Goal: Find specific page/section: Find specific page/section

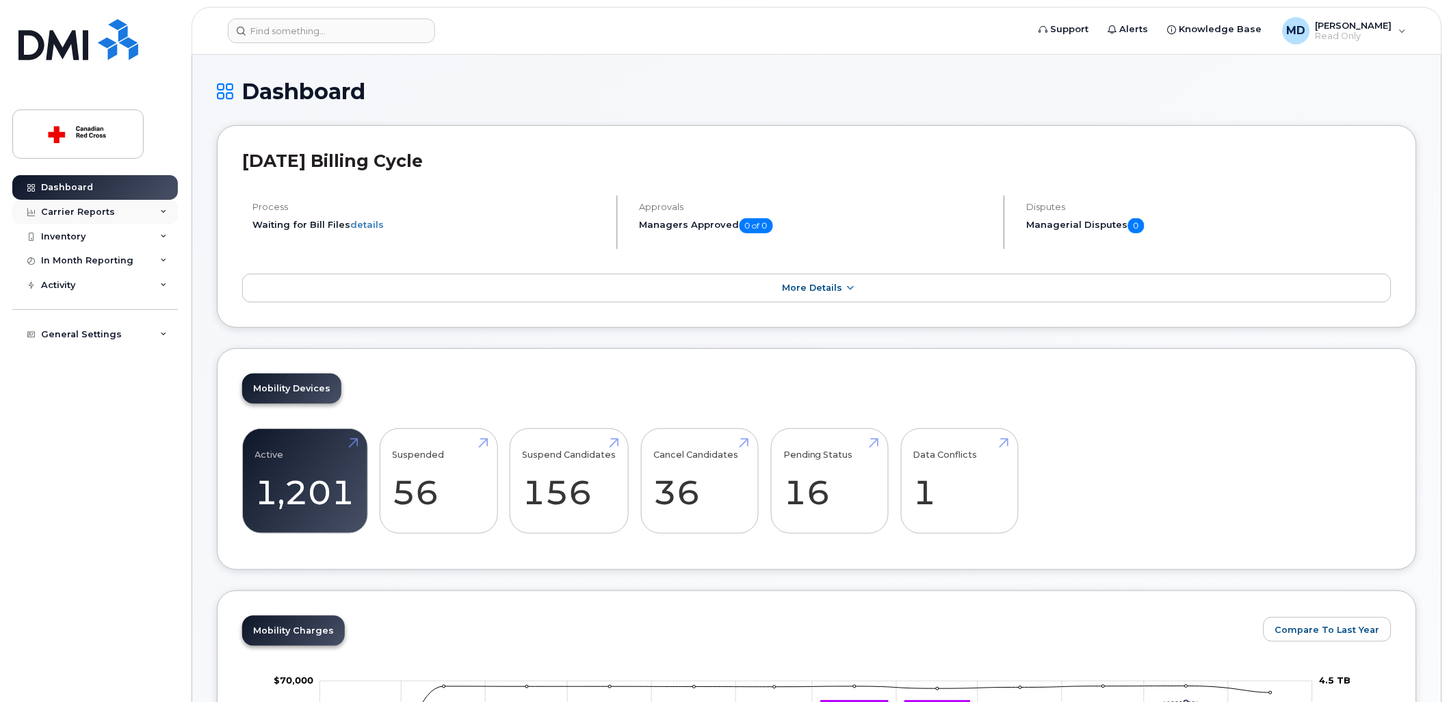
click at [130, 208] on div "Carrier Reports" at bounding box center [95, 212] width 166 height 25
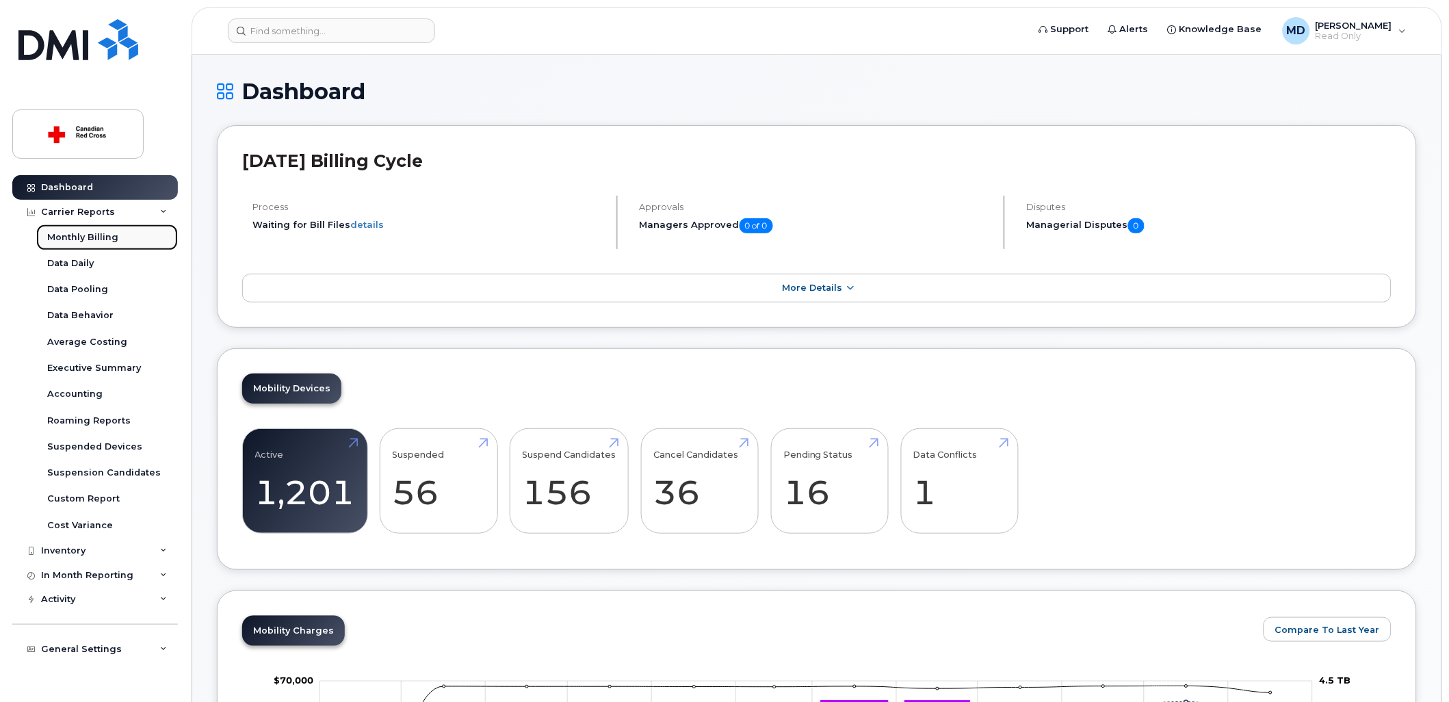
click at [125, 233] on link "Monthly Billing" at bounding box center [107, 237] width 142 height 26
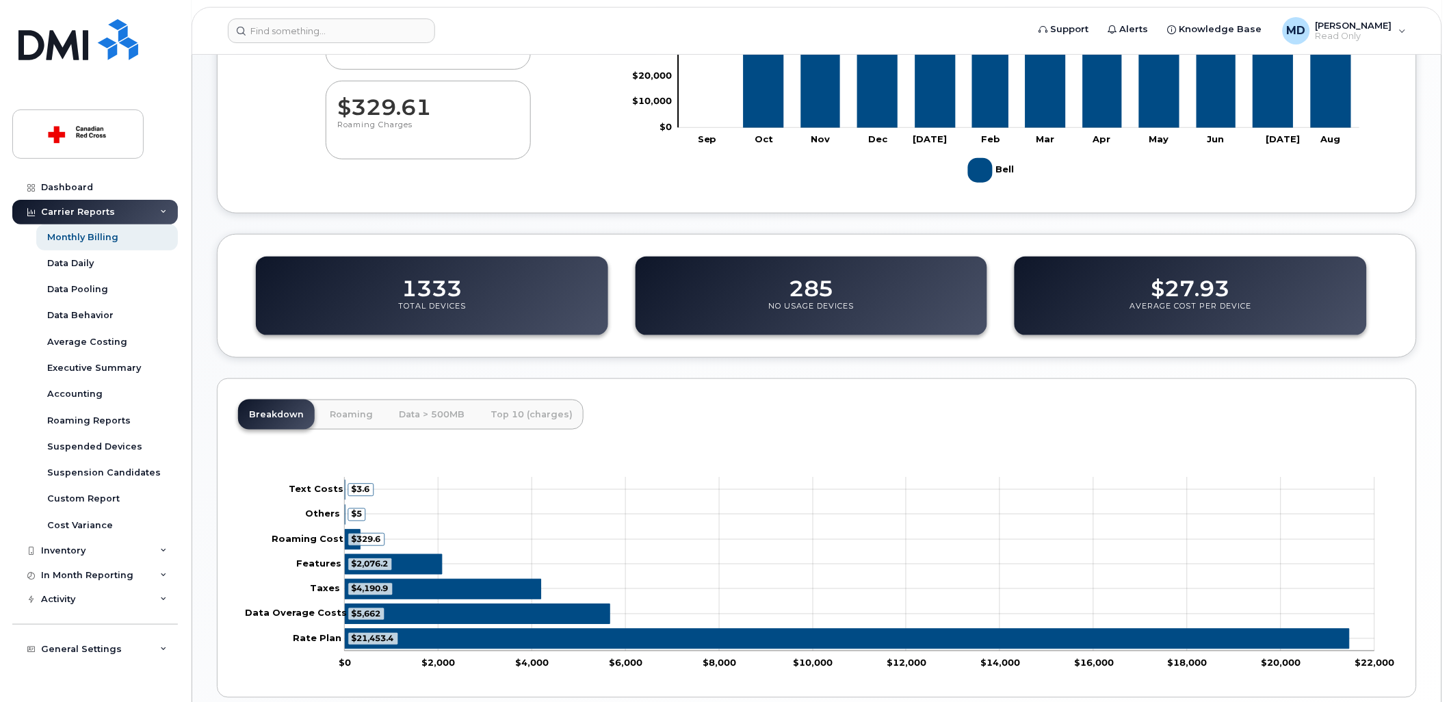
scroll to position [368, 0]
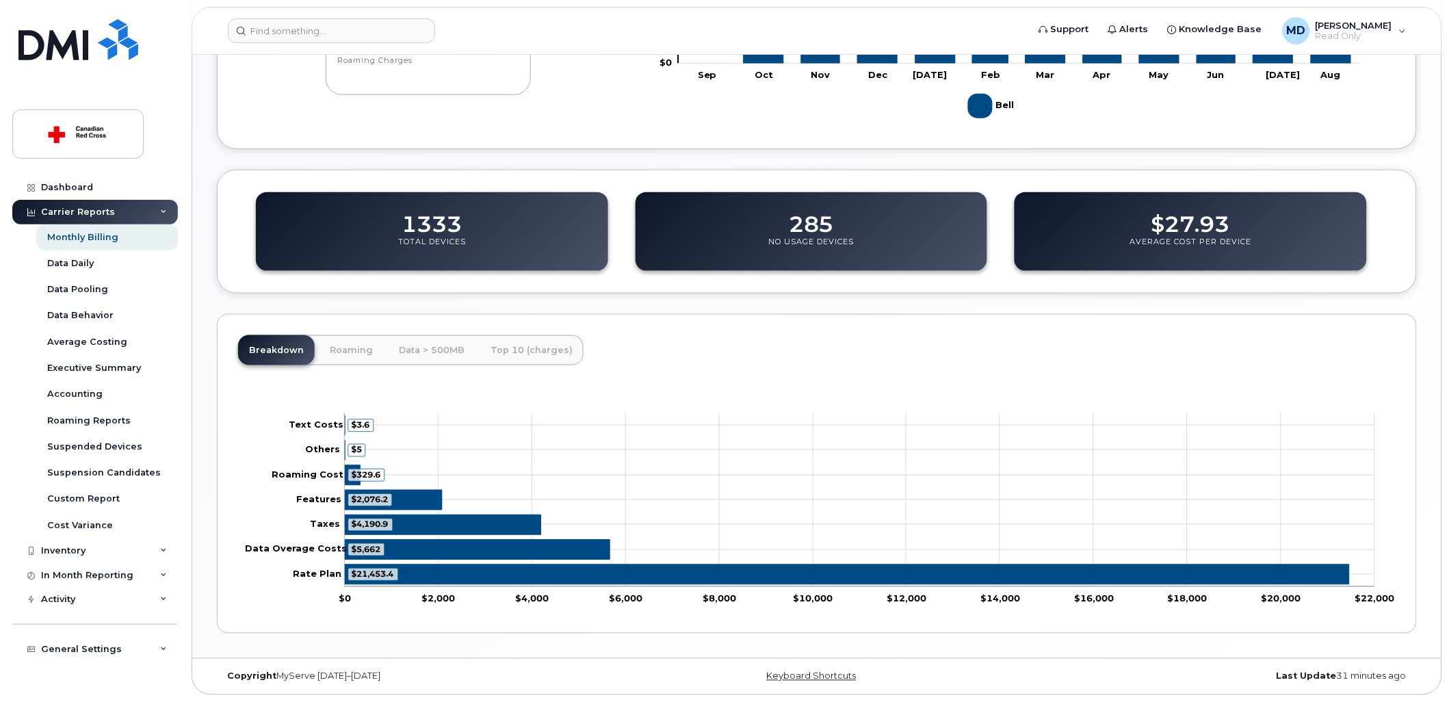
click at [79, 211] on div "Carrier Reports" at bounding box center [78, 212] width 74 height 11
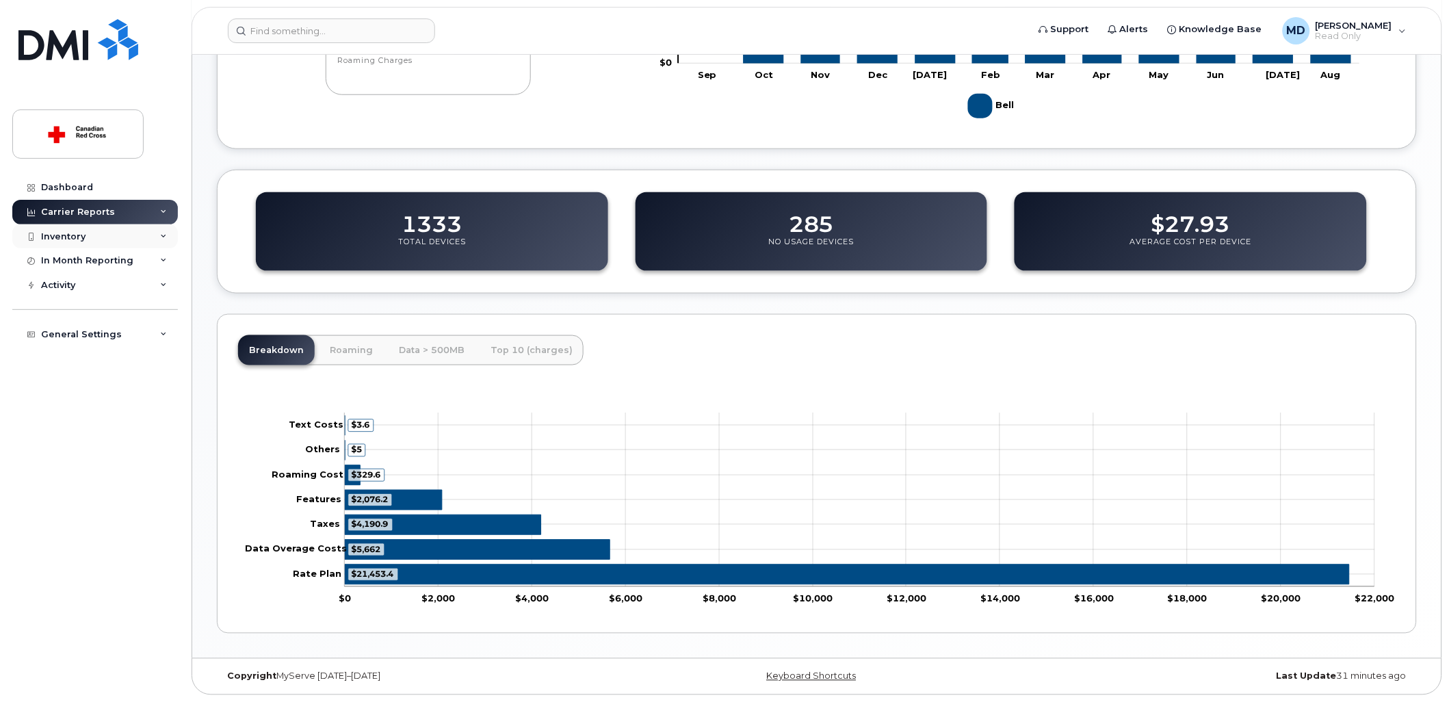
click at [79, 234] on div "Inventory" at bounding box center [63, 236] width 44 height 11
click at [75, 257] on div "Mobility Devices" at bounding box center [85, 261] width 77 height 12
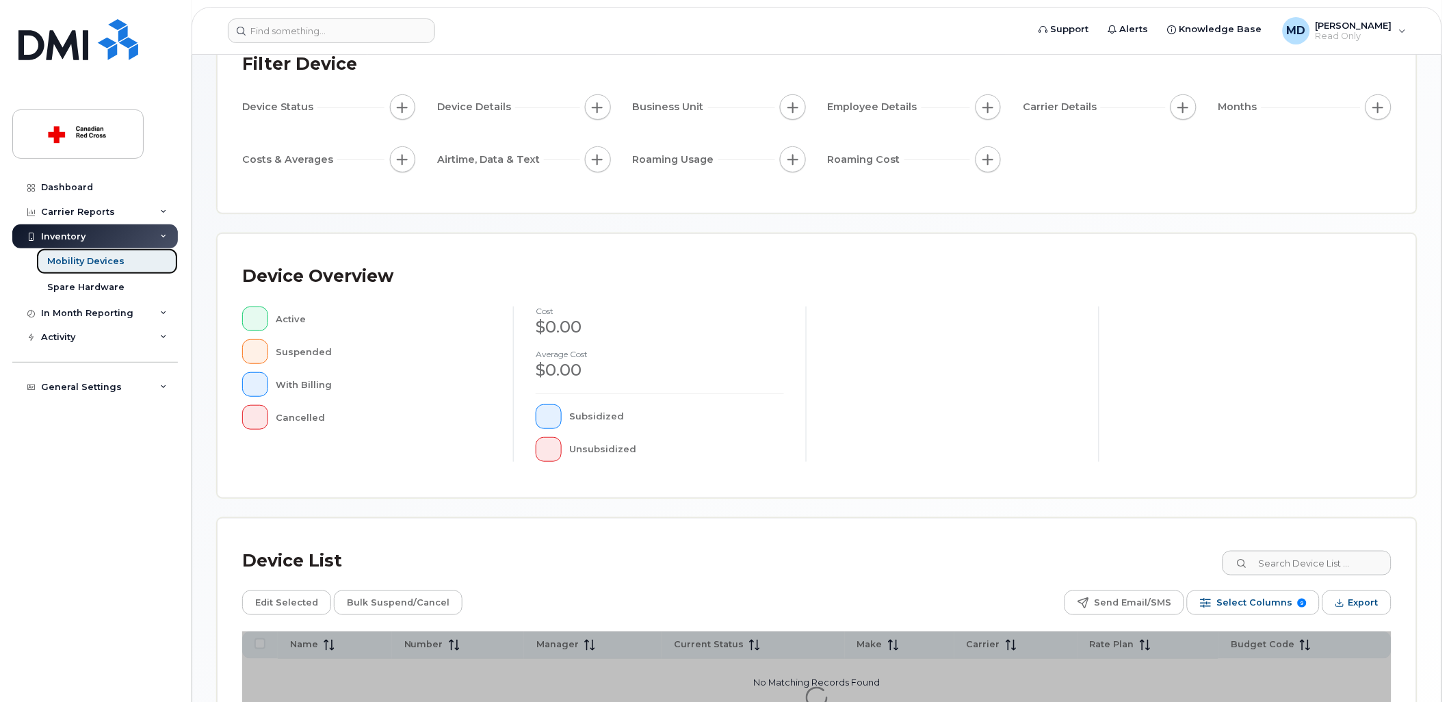
scroll to position [238, 0]
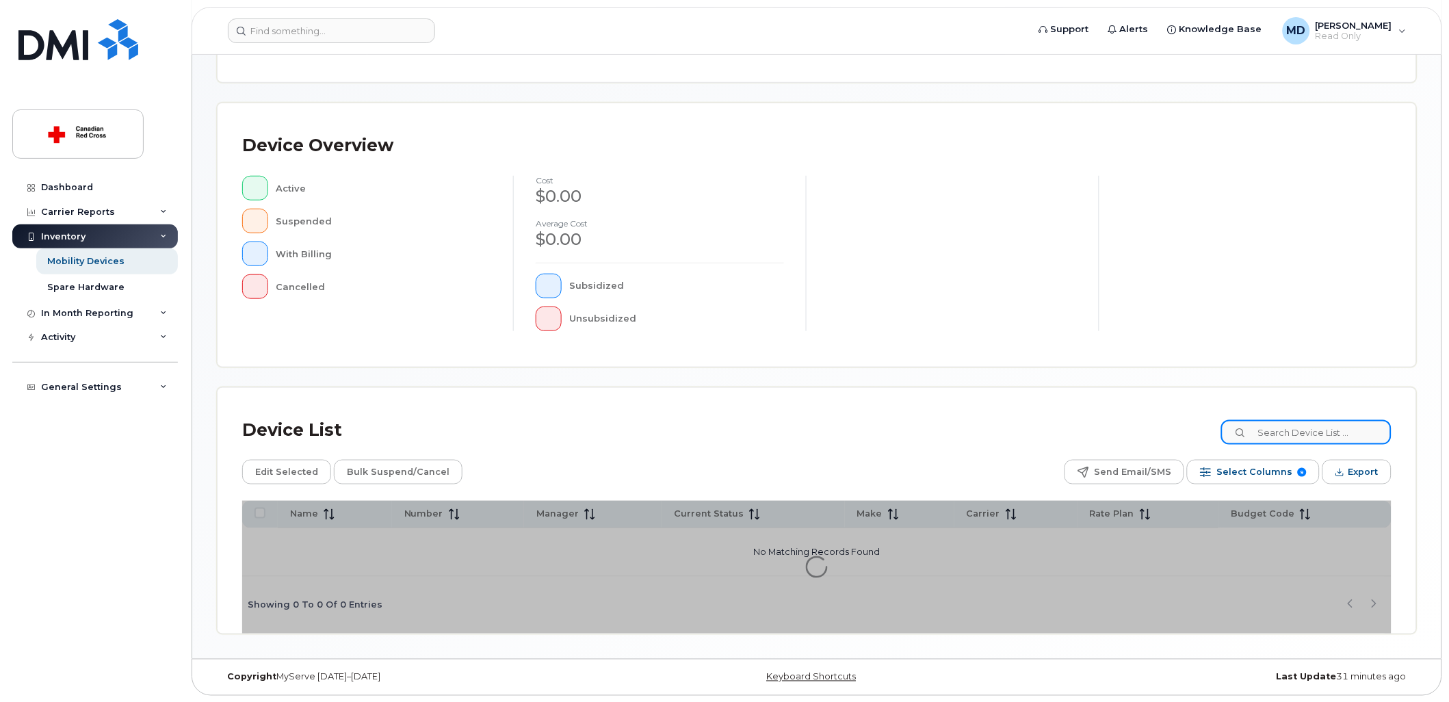
click at [1287, 438] on input at bounding box center [1306, 432] width 170 height 25
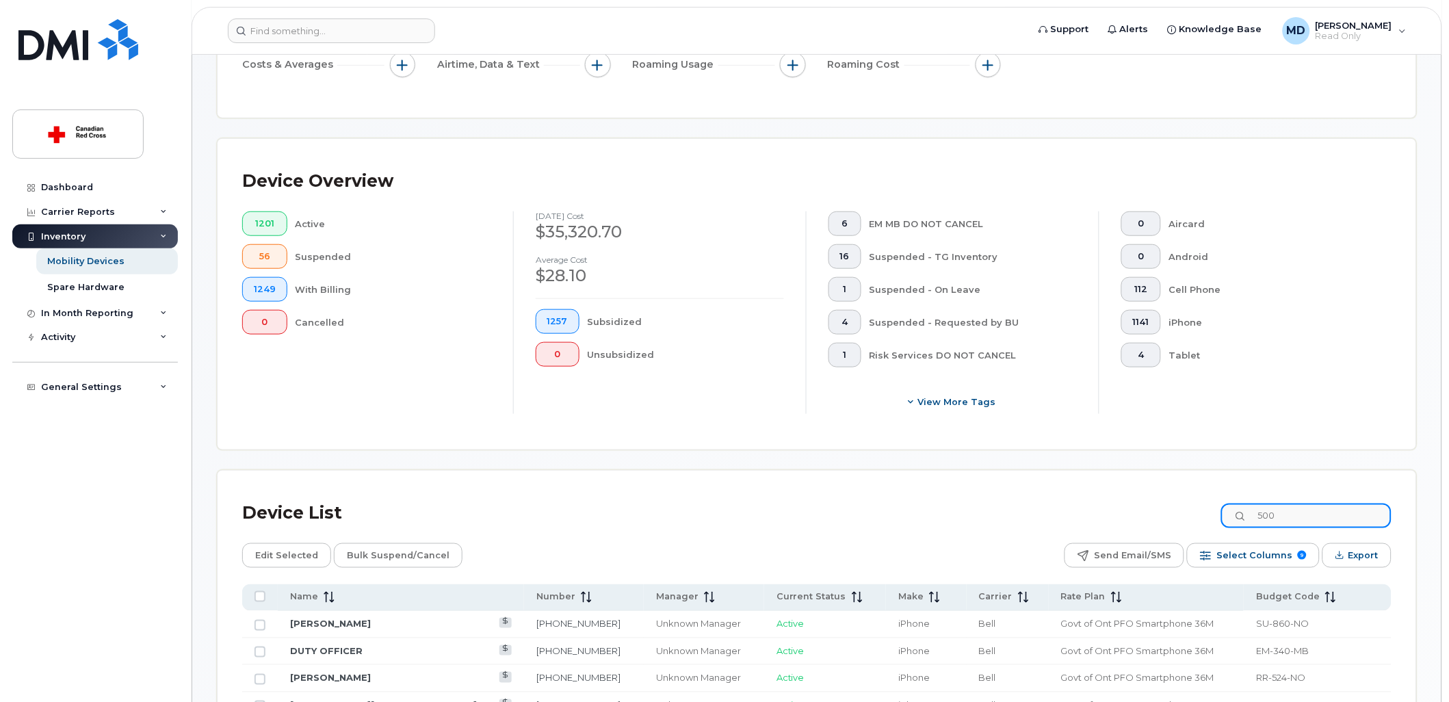
scroll to position [275, 0]
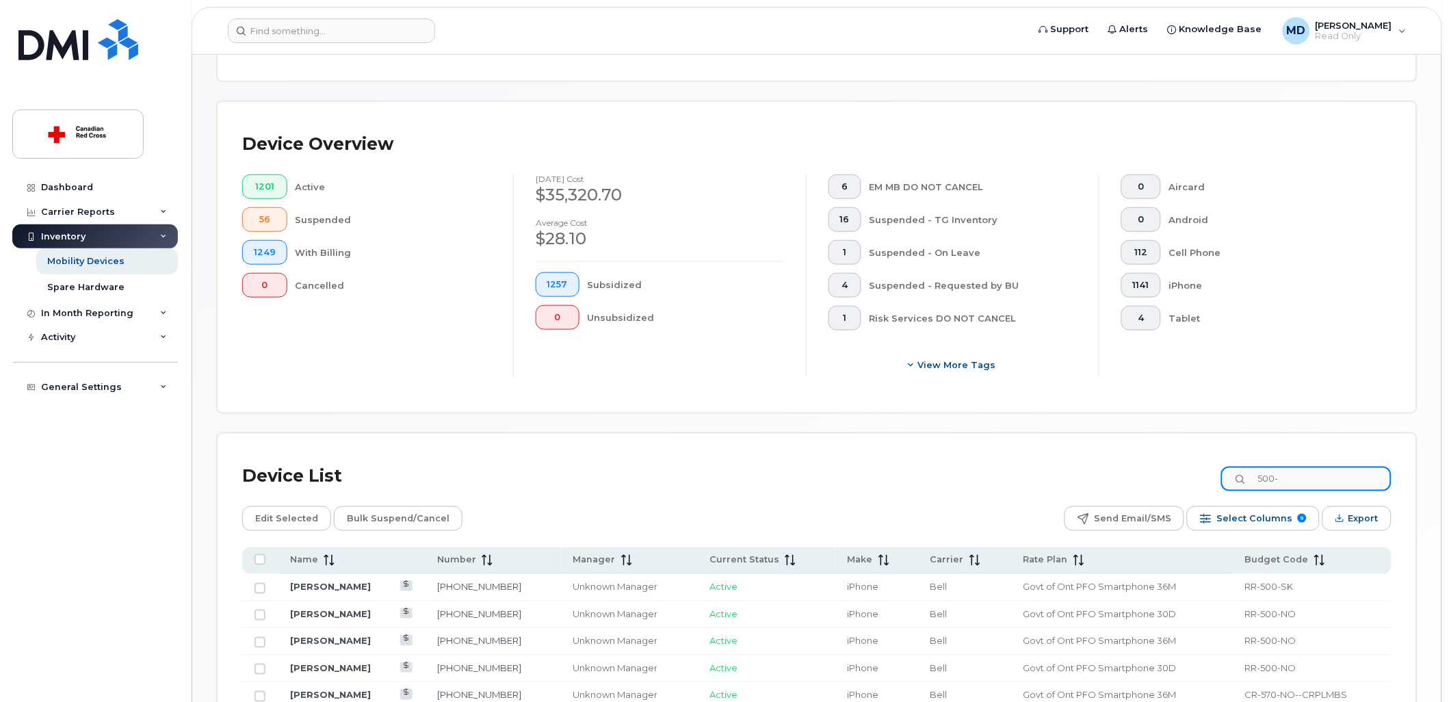
type input "500-"
